Goal: Check status: Check status

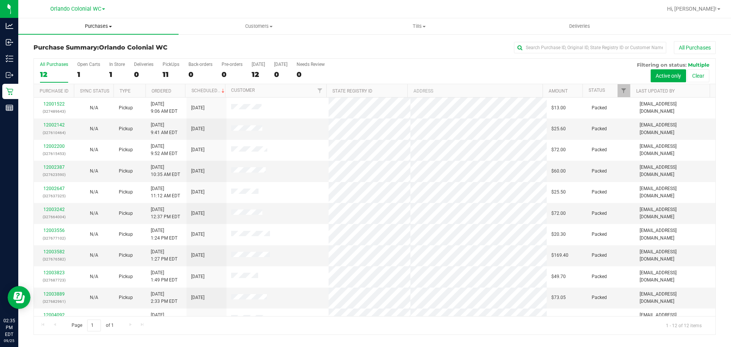
click at [108, 29] on span "Purchases" at bounding box center [98, 26] width 160 height 7
click at [75, 54] on li "Fulfillment" at bounding box center [98, 55] width 160 height 9
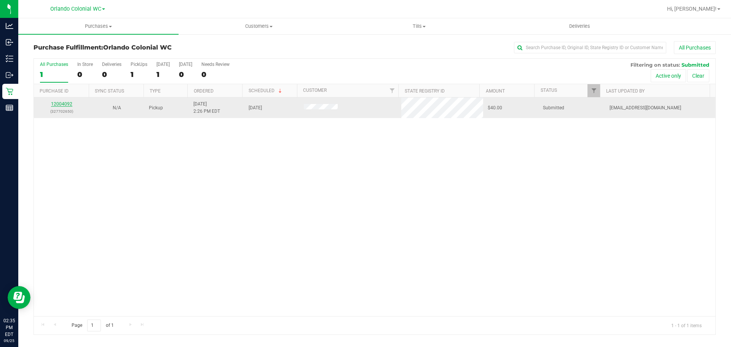
click at [65, 102] on link "12004092" at bounding box center [61, 103] width 21 height 5
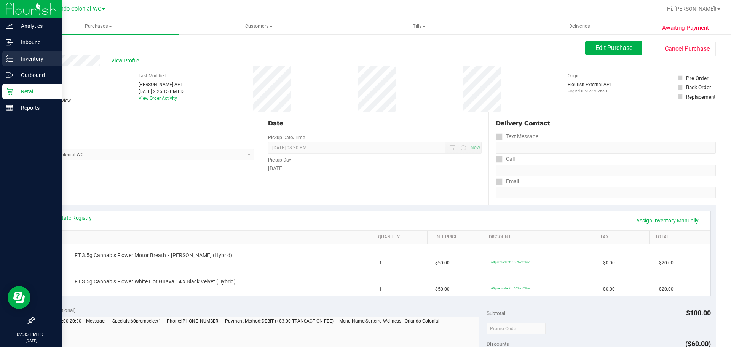
click at [10, 57] on icon at bounding box center [10, 59] width 8 height 8
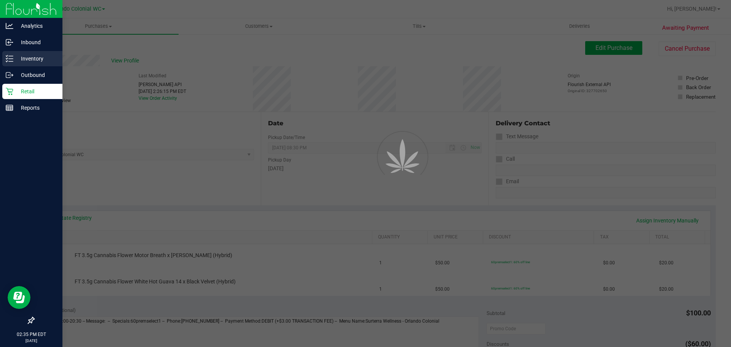
click at [18, 55] on p "Inventory" at bounding box center [36, 58] width 46 height 9
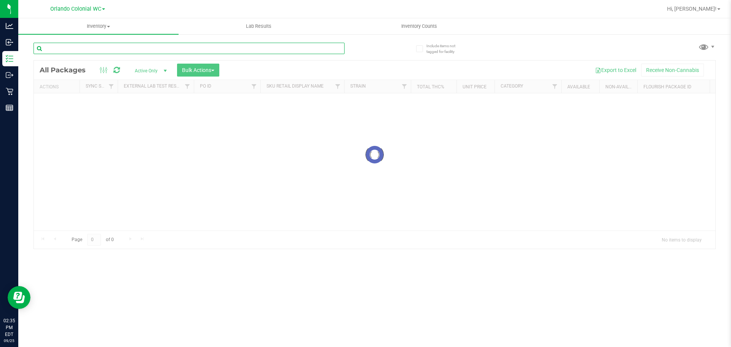
click at [131, 53] on input "text" at bounding box center [189, 48] width 311 height 11
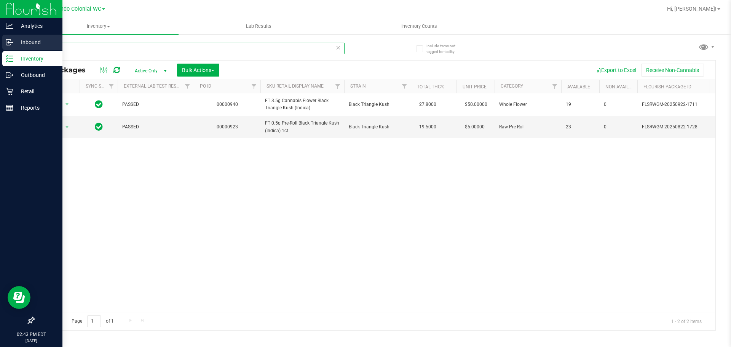
drag, startPoint x: 84, startPoint y: 44, endPoint x: 0, endPoint y: 47, distance: 83.8
click at [0, 47] on div "Analytics Inbound Inventory Outbound Retail Reports 02:43 PM EDT [DATE] 09/25 O…" at bounding box center [365, 173] width 731 height 347
paste input "SN250728DC1-0804"
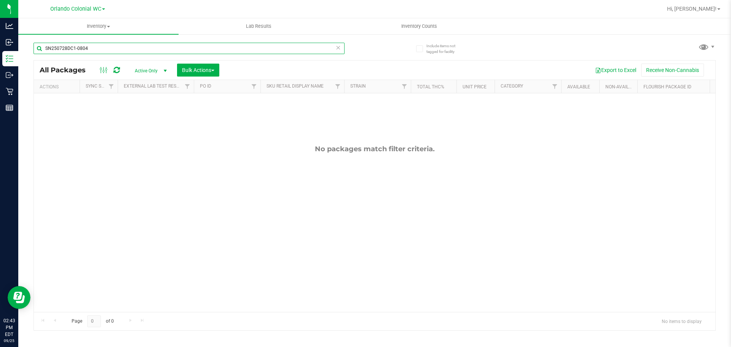
type input "SN250728DC1-0804"
